Goal: Transaction & Acquisition: Download file/media

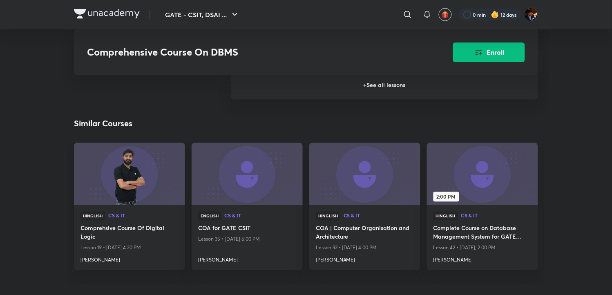
scroll to position [953, 0]
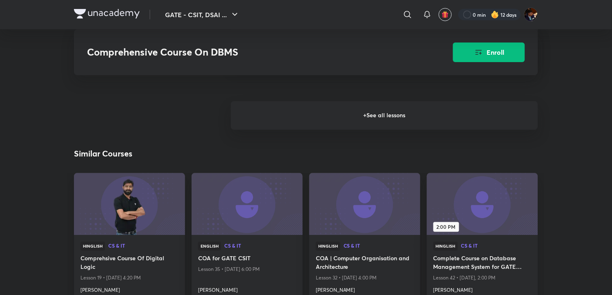
click at [347, 112] on h6 "+ See all lessons" at bounding box center [384, 115] width 307 height 29
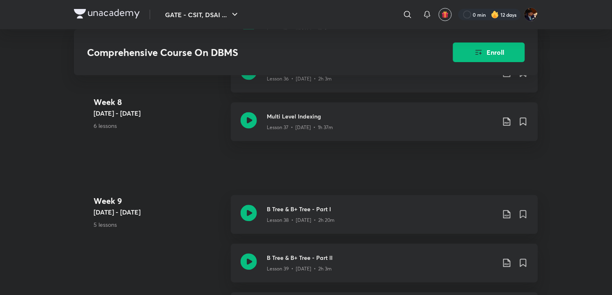
scroll to position [2406, 0]
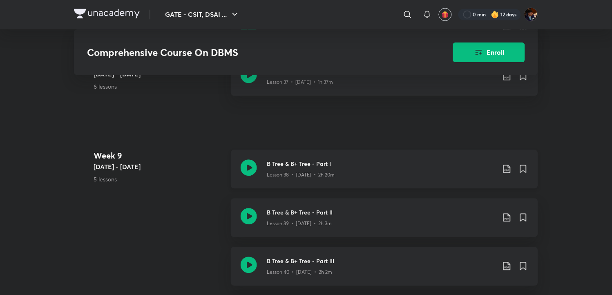
click at [244, 165] on icon at bounding box center [249, 168] width 16 height 16
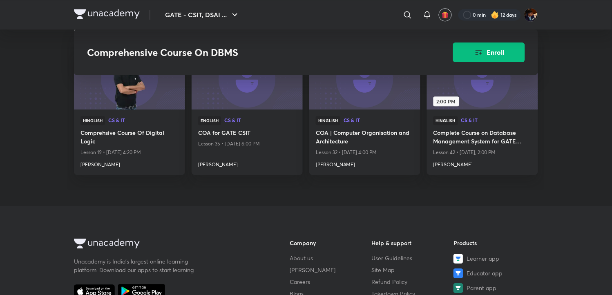
scroll to position [953, 0]
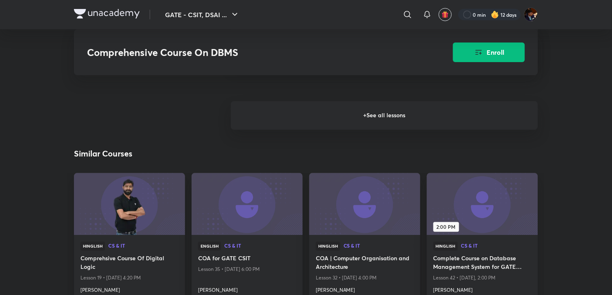
click at [391, 119] on h6 "+ See all lessons" at bounding box center [384, 115] width 307 height 29
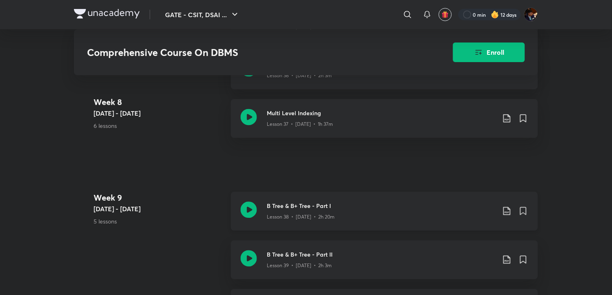
scroll to position [2315, 0]
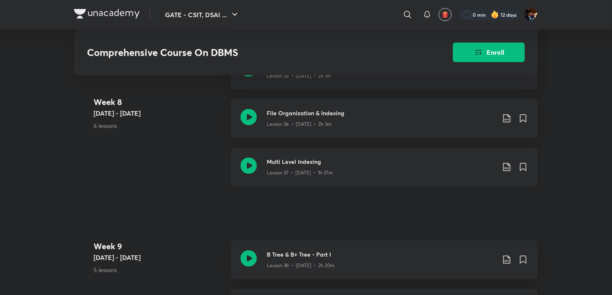
click at [506, 168] on icon at bounding box center [507, 167] width 10 height 10
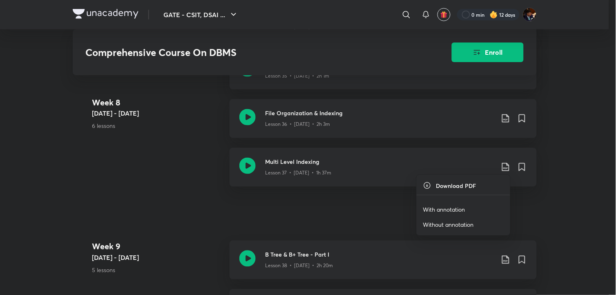
click at [451, 205] on p "With annotation" at bounding box center [444, 209] width 42 height 9
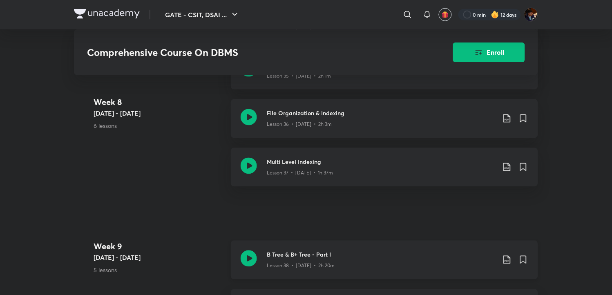
click at [507, 259] on icon at bounding box center [507, 260] width 10 height 10
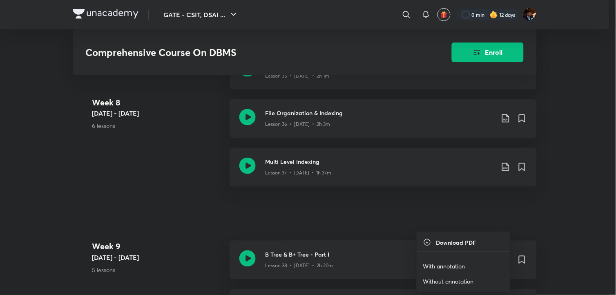
drag, startPoint x: 455, startPoint y: 264, endPoint x: 371, endPoint y: 109, distance: 176.4
click at [454, 264] on p "With annotation" at bounding box center [444, 266] width 42 height 9
